Goal: Transaction & Acquisition: Purchase product/service

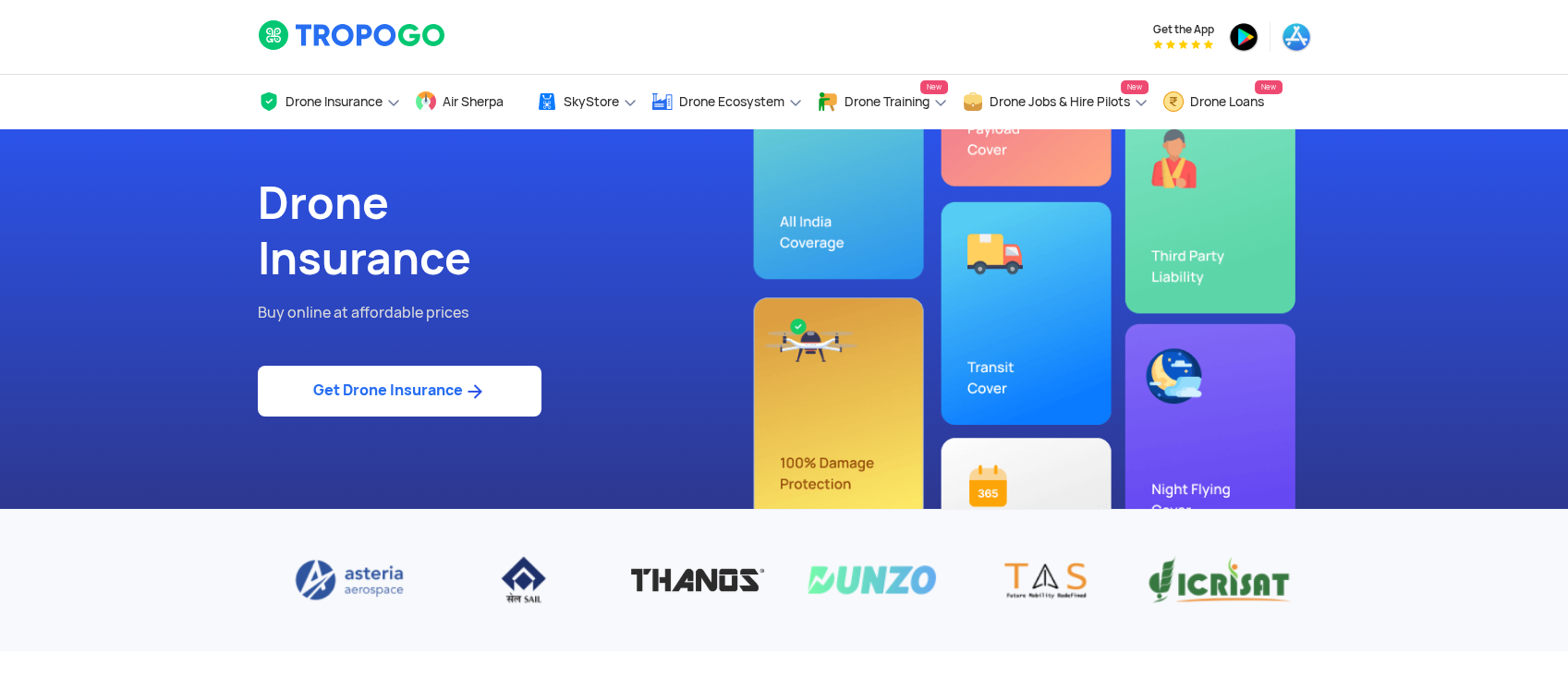
click at [367, 390] on link "Get Drone Insurance" at bounding box center [399, 391] width 283 height 51
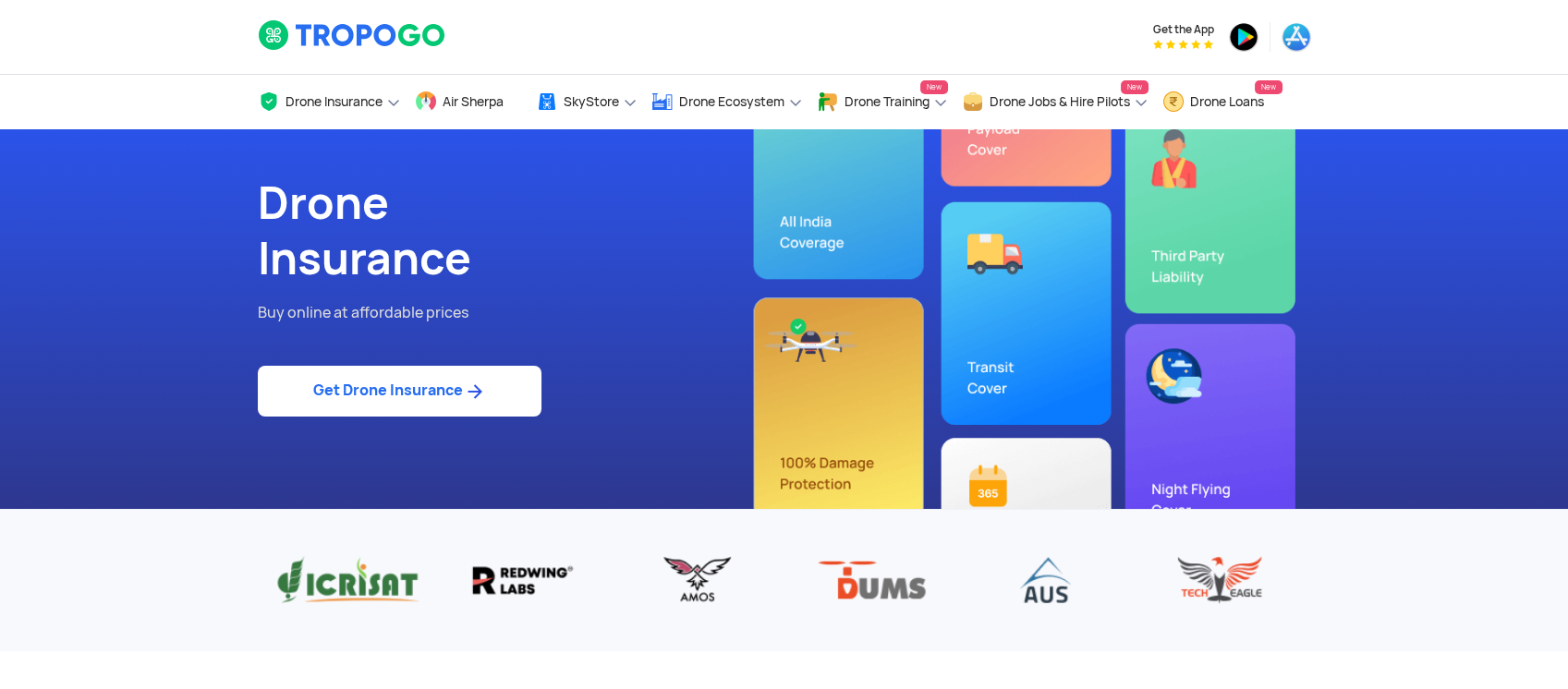
click at [393, 399] on link "Get Drone Insurance" at bounding box center [399, 391] width 283 height 51
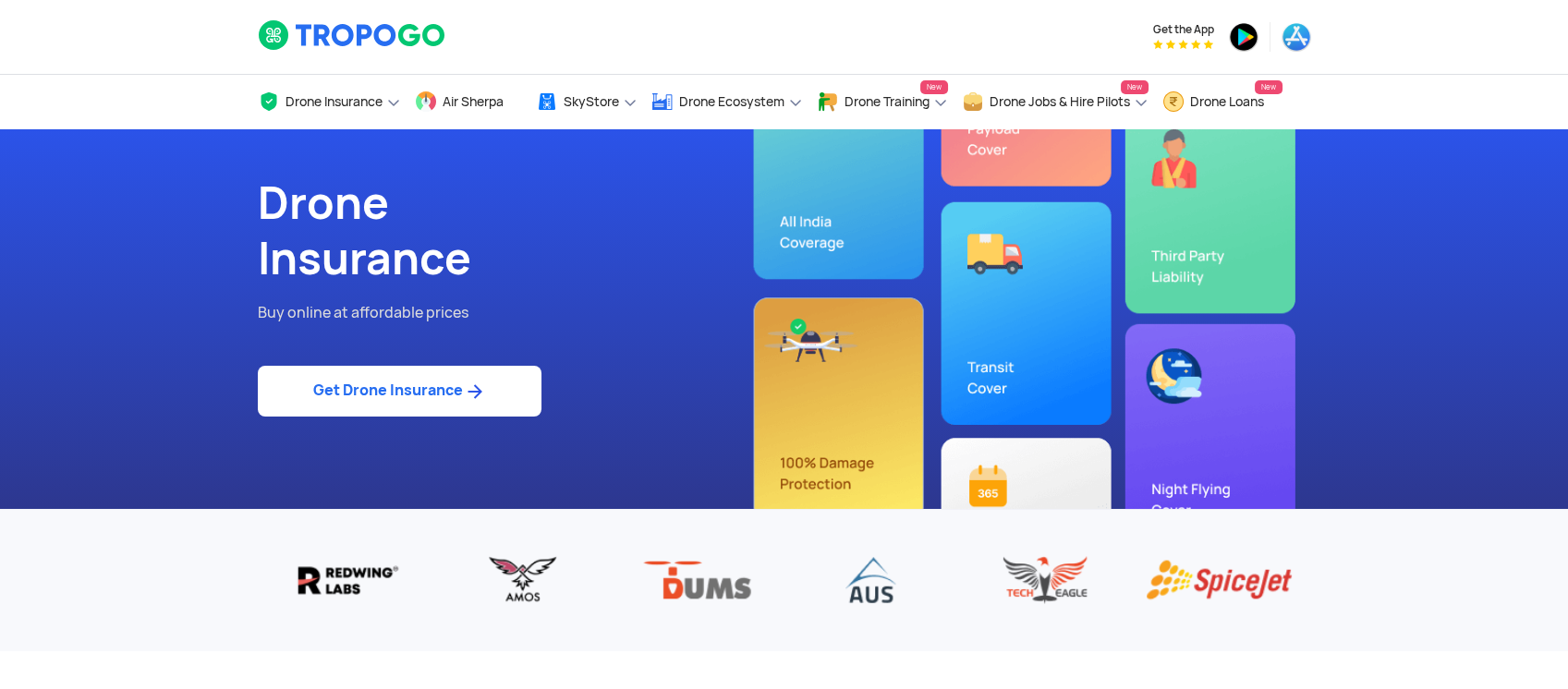
click at [393, 399] on link "Get Drone Insurance" at bounding box center [399, 391] width 283 height 51
click at [346, 424] on div "Drone Insurance Buy online at affordable prices Get Drone Insurance" at bounding box center [515, 318] width 541 height 380
click at [356, 381] on link "Get Drone Insurance" at bounding box center [399, 391] width 283 height 51
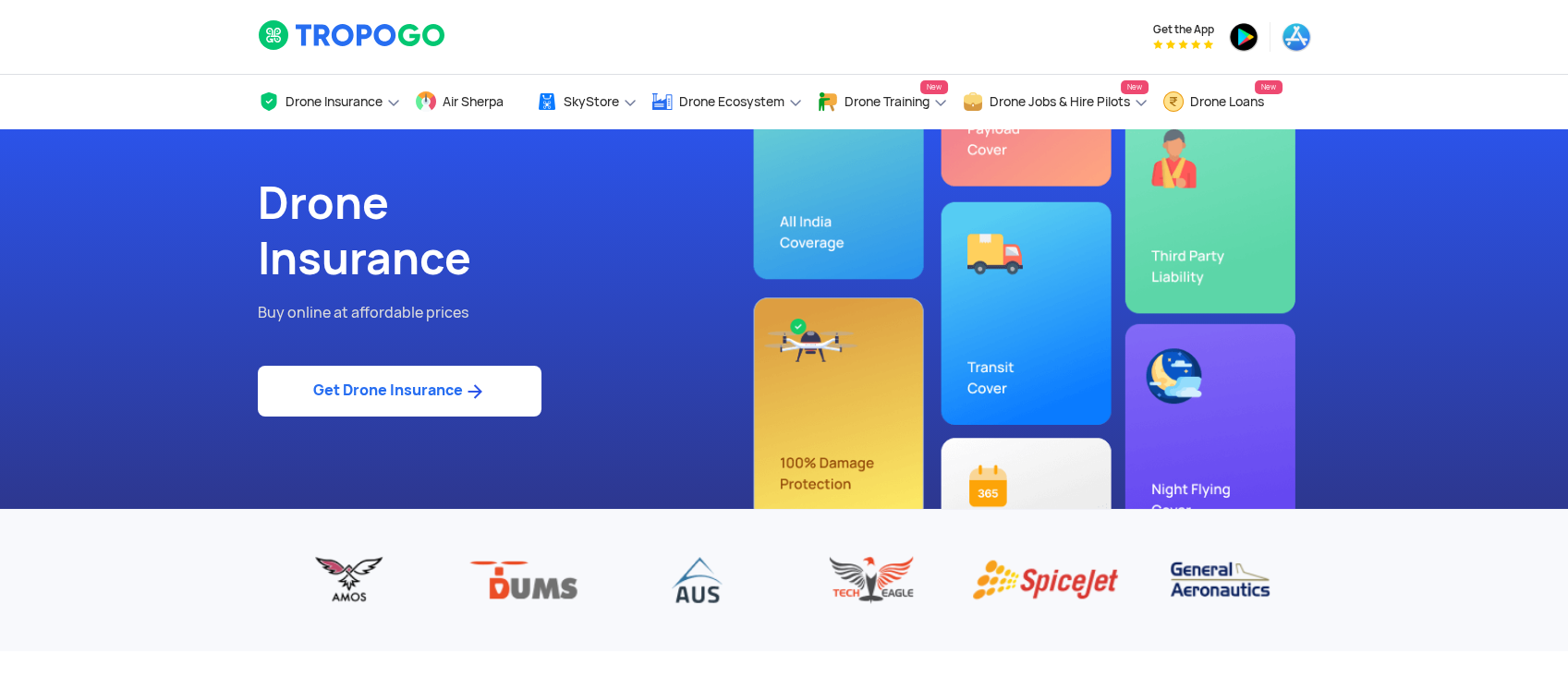
click at [356, 381] on link "Get Drone Insurance" at bounding box center [399, 391] width 283 height 51
click at [680, 388] on div "Drone Insurance Buy online at affordable prices Get Drone Insurance" at bounding box center [515, 318] width 541 height 380
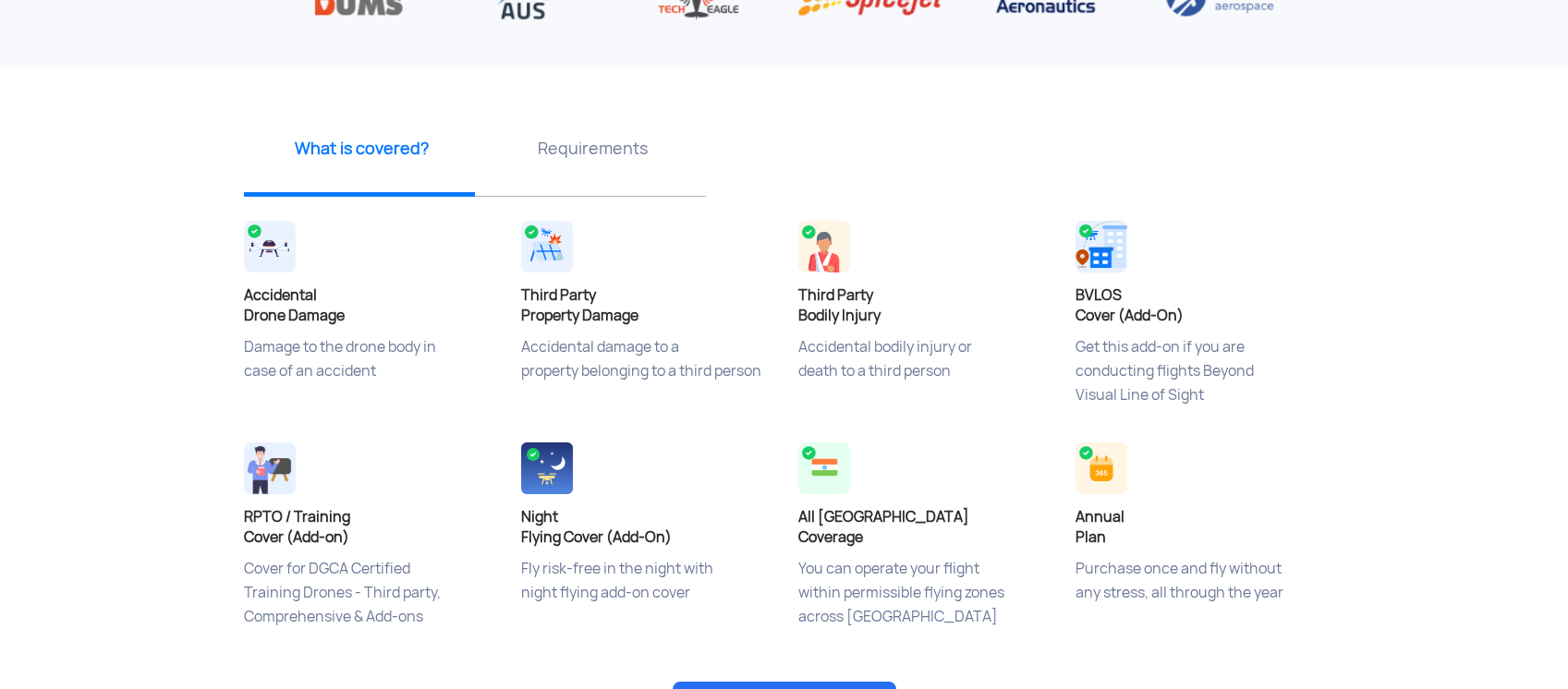
scroll to position [616, 0]
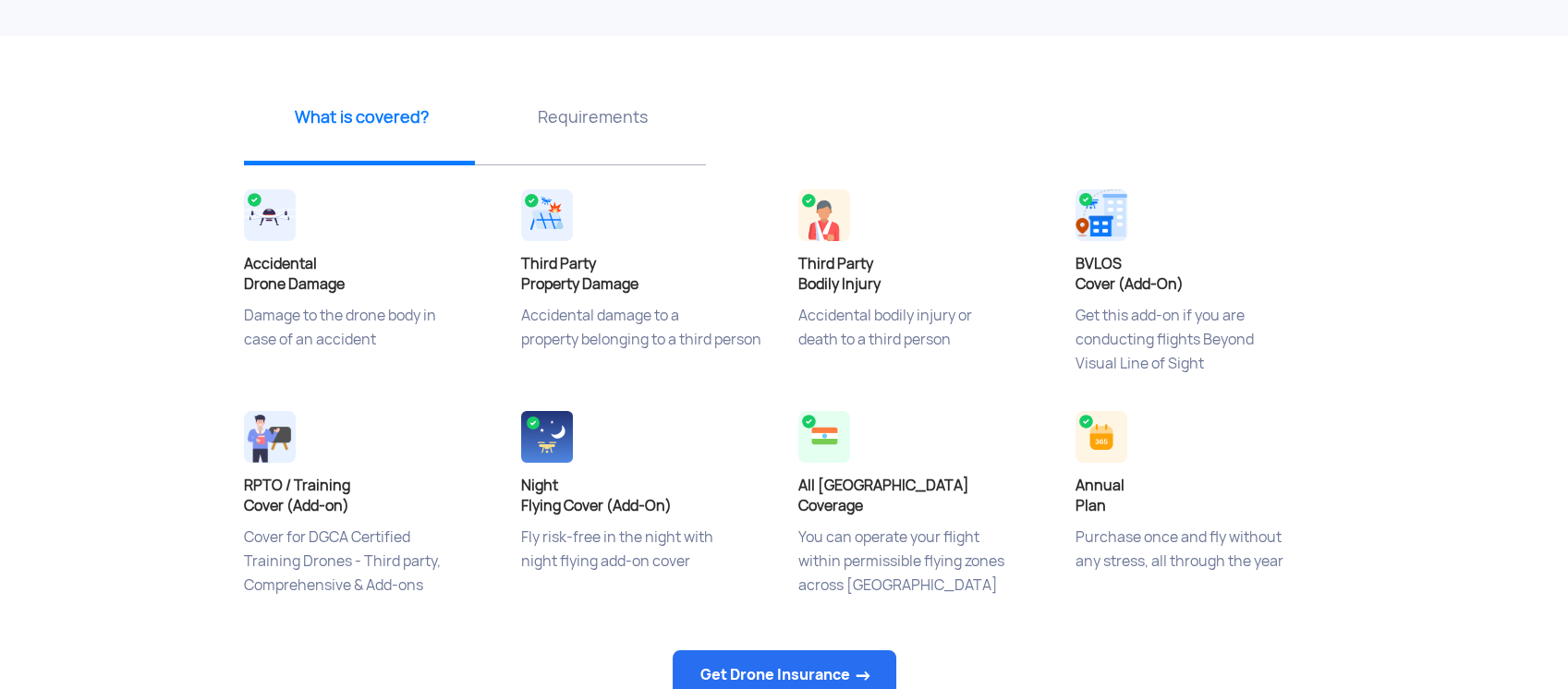
click at [596, 292] on h4 "Third Party Property Damage" at bounding box center [646, 275] width 250 height 41
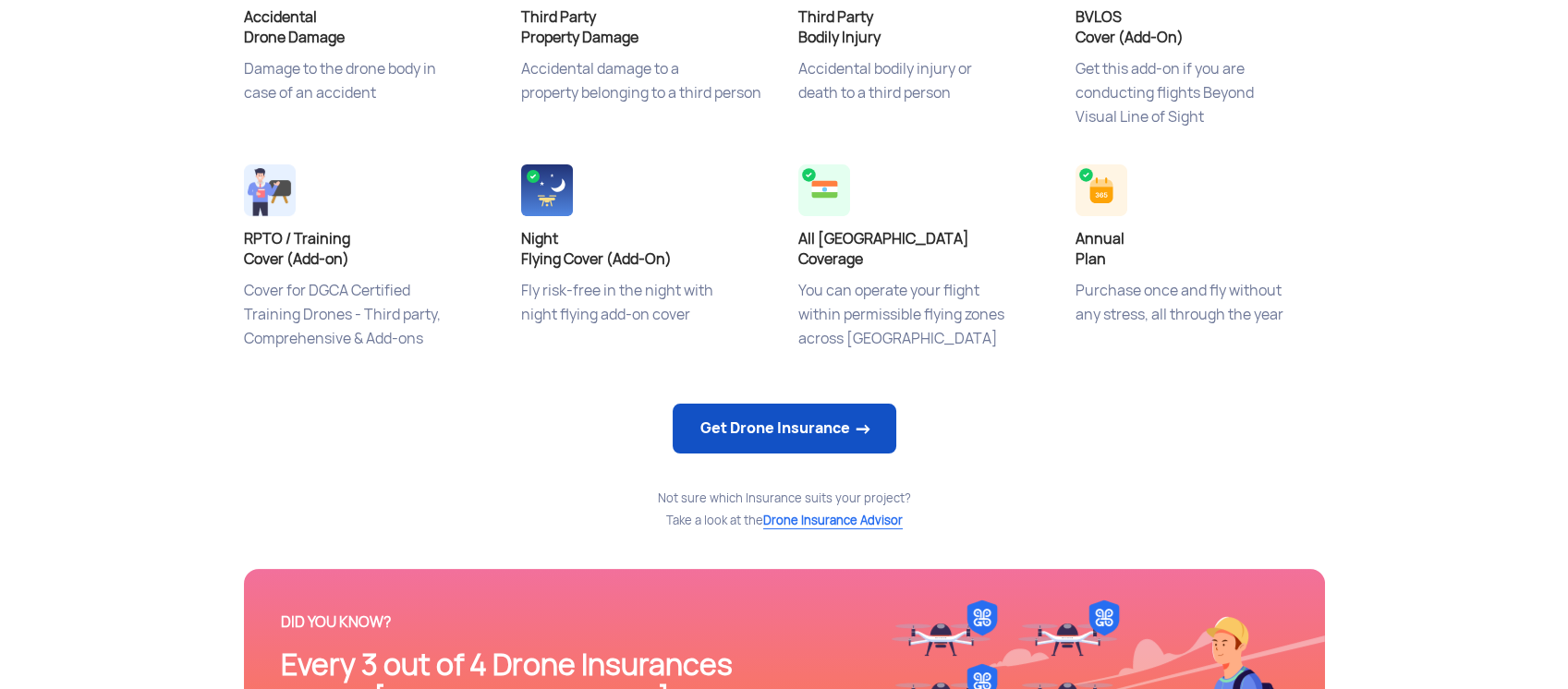
click at [766, 414] on link "Get Drone Insurance" at bounding box center [784, 429] width 224 height 50
click at [843, 425] on link "Get Drone Insurance" at bounding box center [784, 429] width 224 height 50
click at [812, 436] on link "Get Drone Insurance" at bounding box center [784, 429] width 224 height 50
click at [811, 436] on link "Get Drone Insurance" at bounding box center [784, 429] width 224 height 50
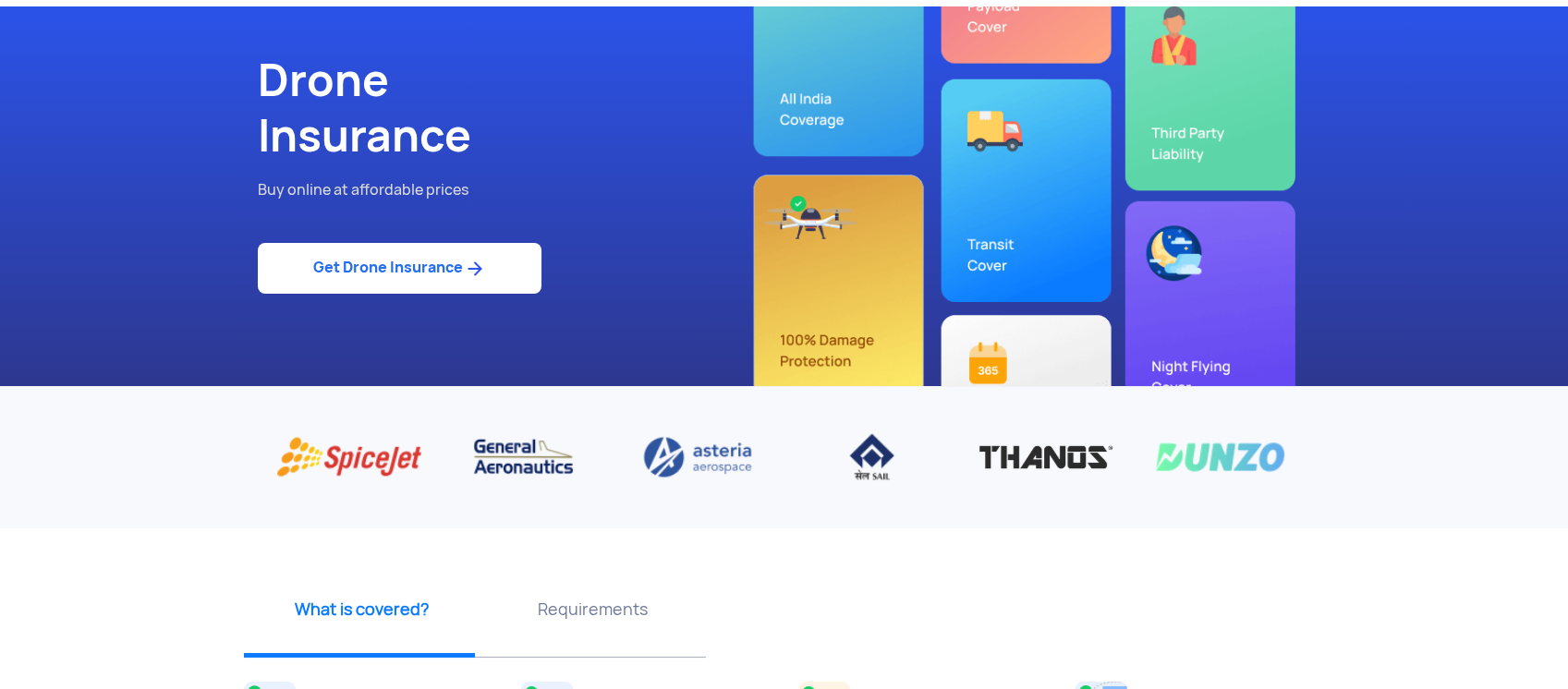
scroll to position [0, 0]
